Goal: Use online tool/utility

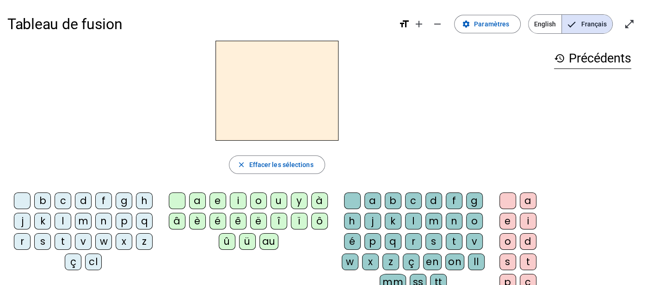
click at [20, 222] on div "j" at bounding box center [22, 221] width 17 height 17
click at [267, 241] on div "au" at bounding box center [269, 241] width 19 height 17
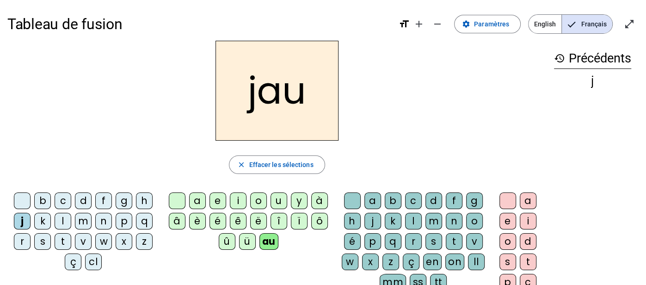
click at [447, 225] on div "n" at bounding box center [454, 221] width 17 height 17
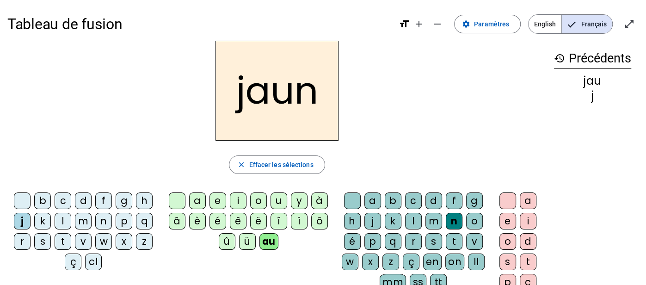
click at [508, 223] on div "e" at bounding box center [508, 221] width 17 height 17
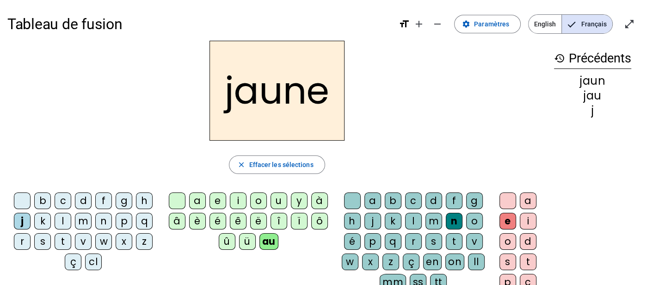
click at [105, 195] on div "f" at bounding box center [103, 200] width 17 height 17
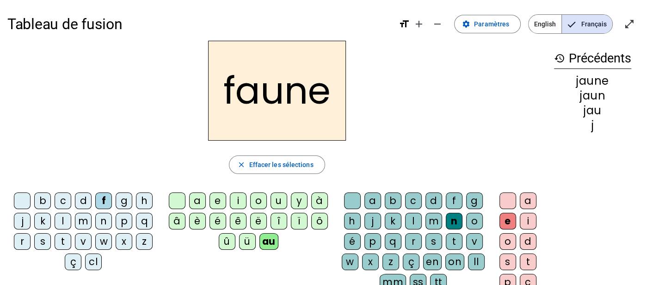
click at [447, 239] on div "t" at bounding box center [454, 241] width 17 height 17
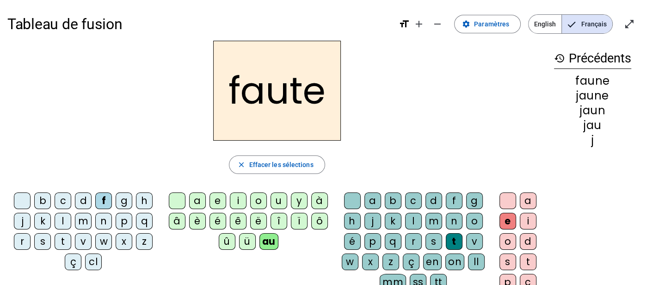
click at [43, 238] on div "s" at bounding box center [42, 241] width 17 height 17
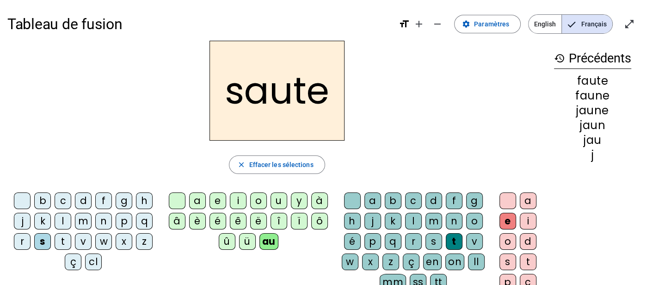
click at [141, 204] on div "h" at bounding box center [144, 200] width 17 height 17
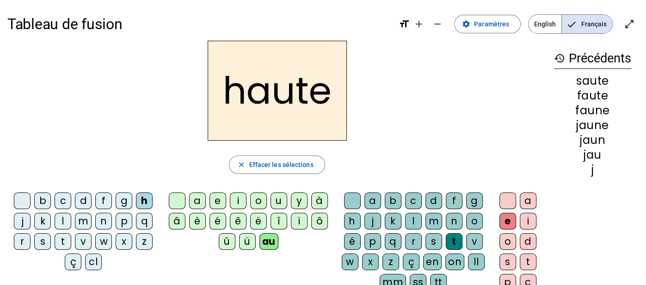
click at [511, 219] on div "e" at bounding box center [508, 221] width 17 height 17
click at [511, 195] on div at bounding box center [508, 200] width 17 height 17
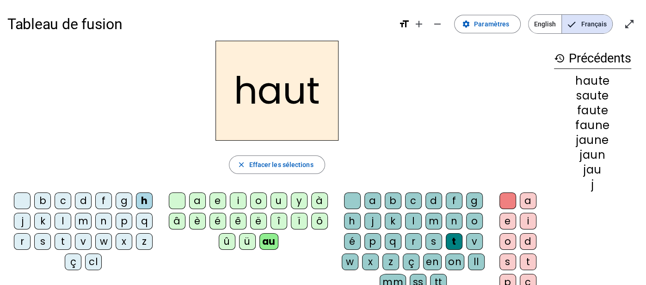
click at [506, 217] on div "e" at bounding box center [508, 221] width 17 height 17
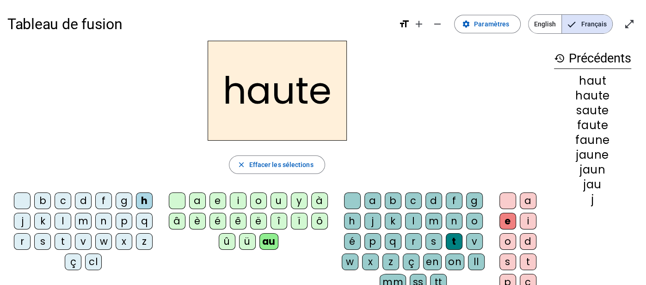
click at [509, 202] on div at bounding box center [508, 200] width 17 height 17
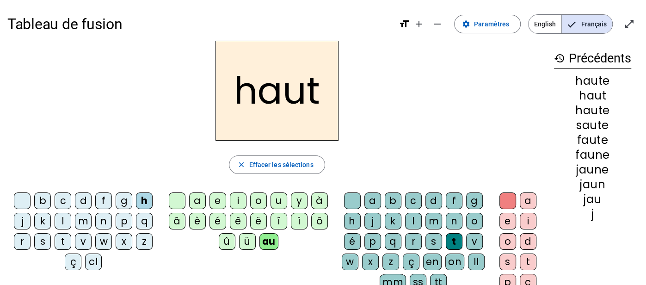
click at [510, 215] on div "e" at bounding box center [508, 221] width 17 height 17
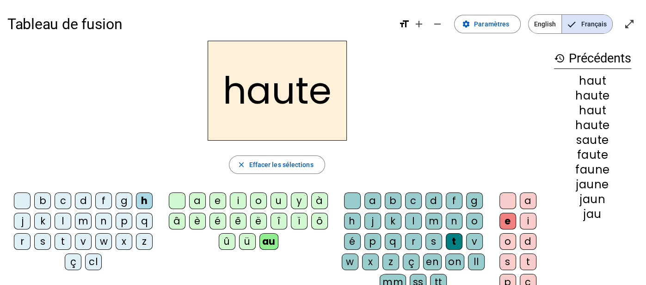
click at [509, 202] on div at bounding box center [508, 200] width 17 height 17
